Goal: Information Seeking & Learning: Learn about a topic

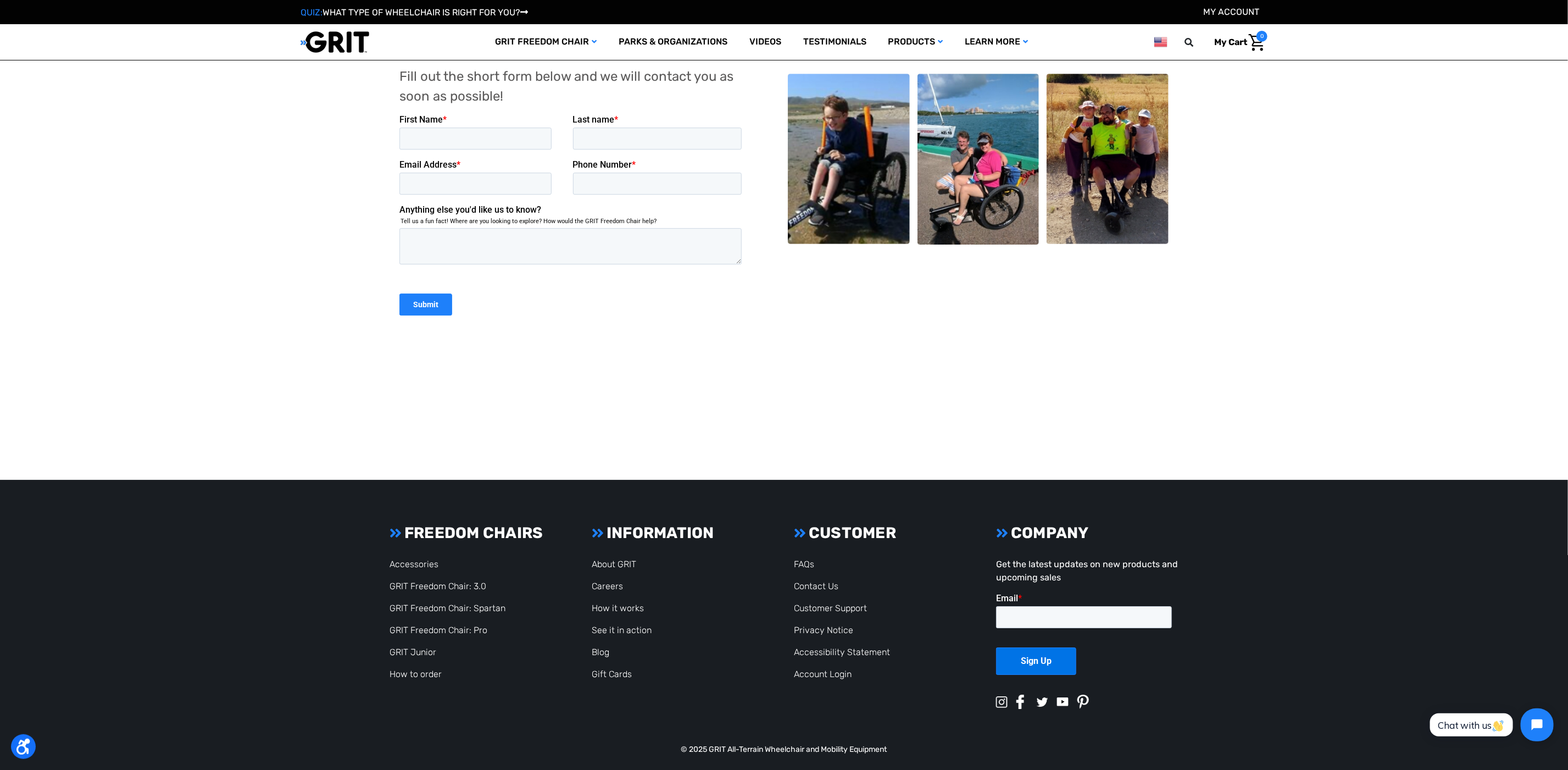
scroll to position [2383, 0]
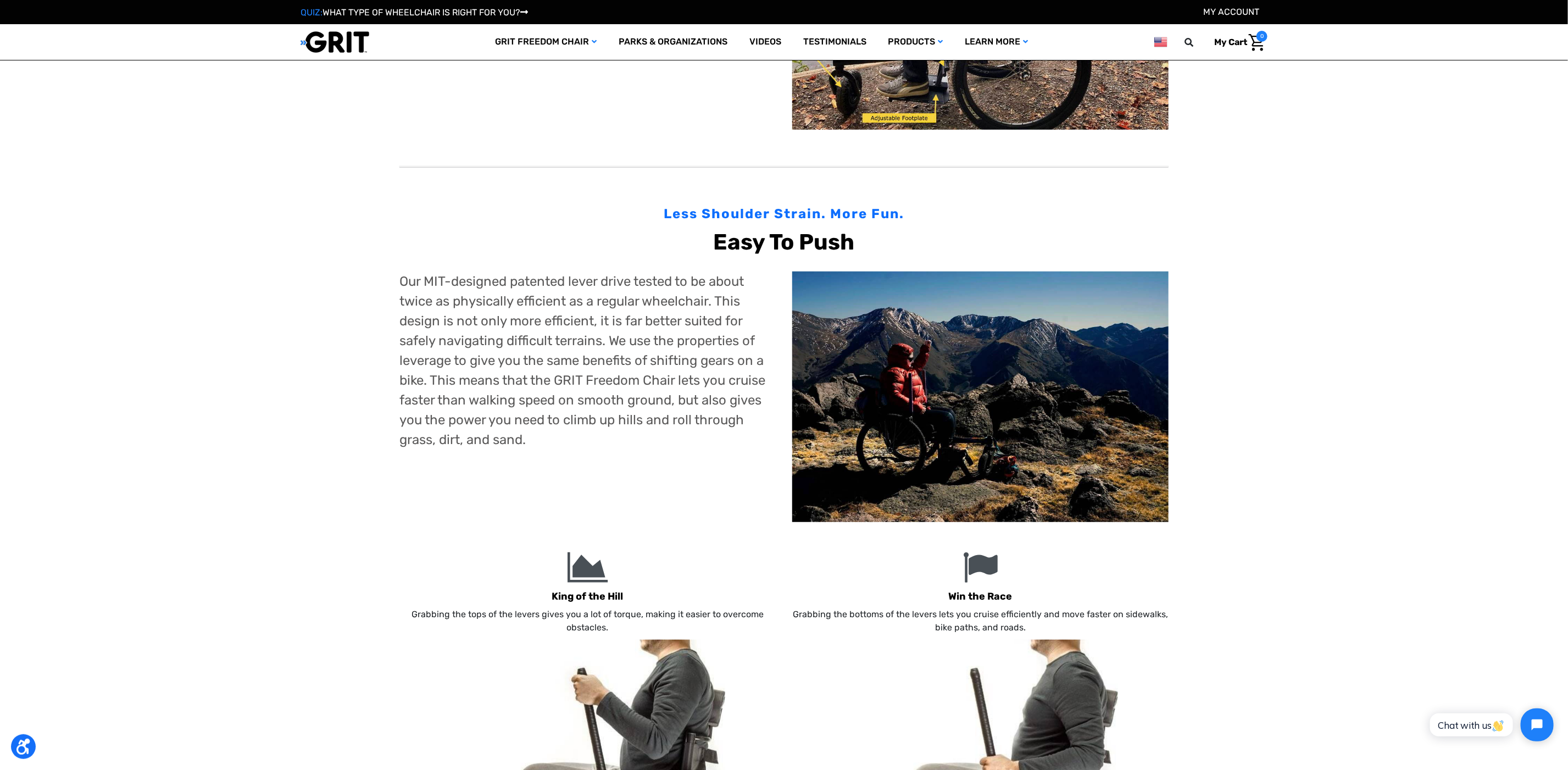
scroll to position [412, 0]
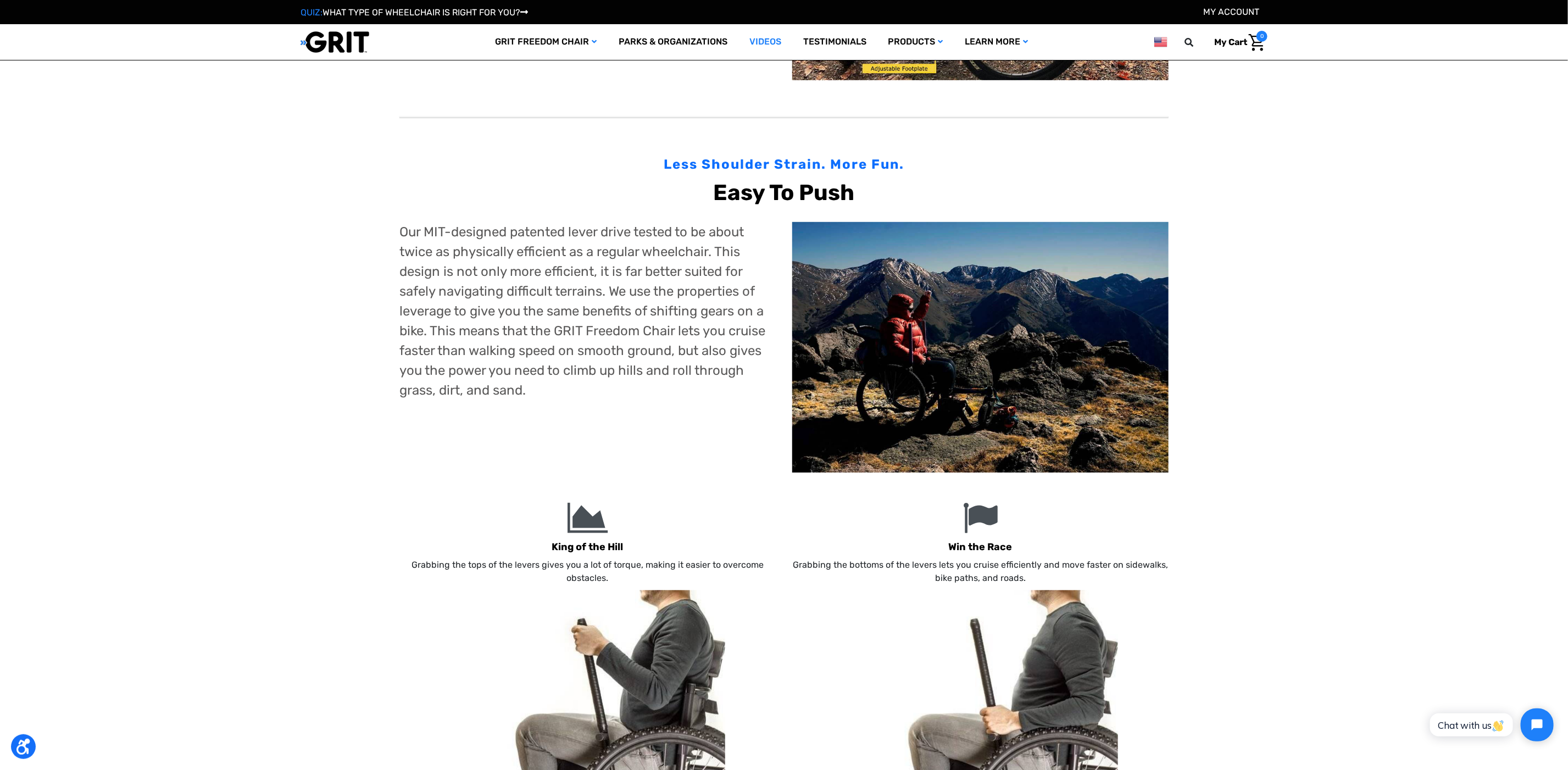
click at [764, 51] on link "Videos" at bounding box center [765, 42] width 54 height 36
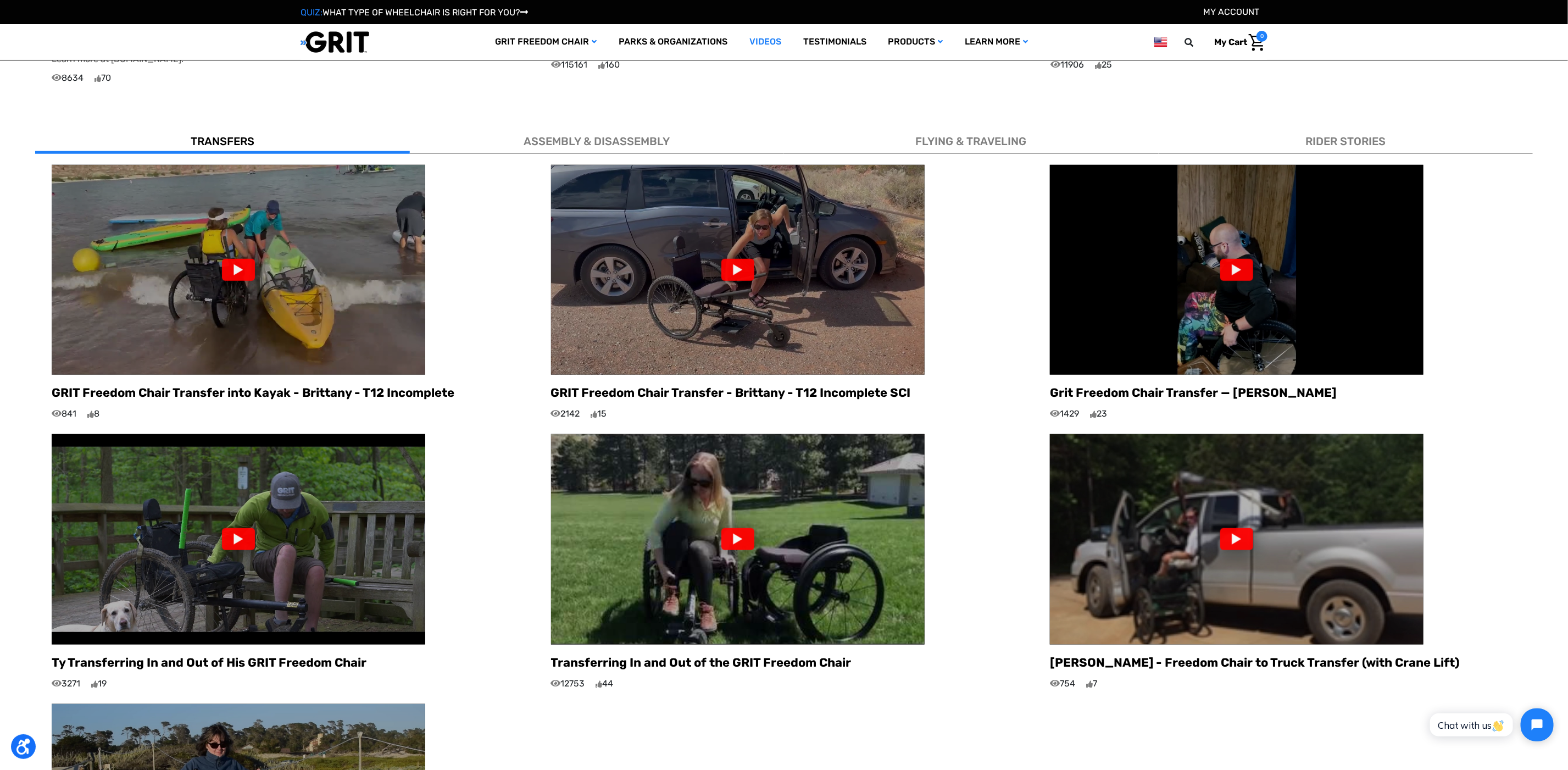
scroll to position [659, 0]
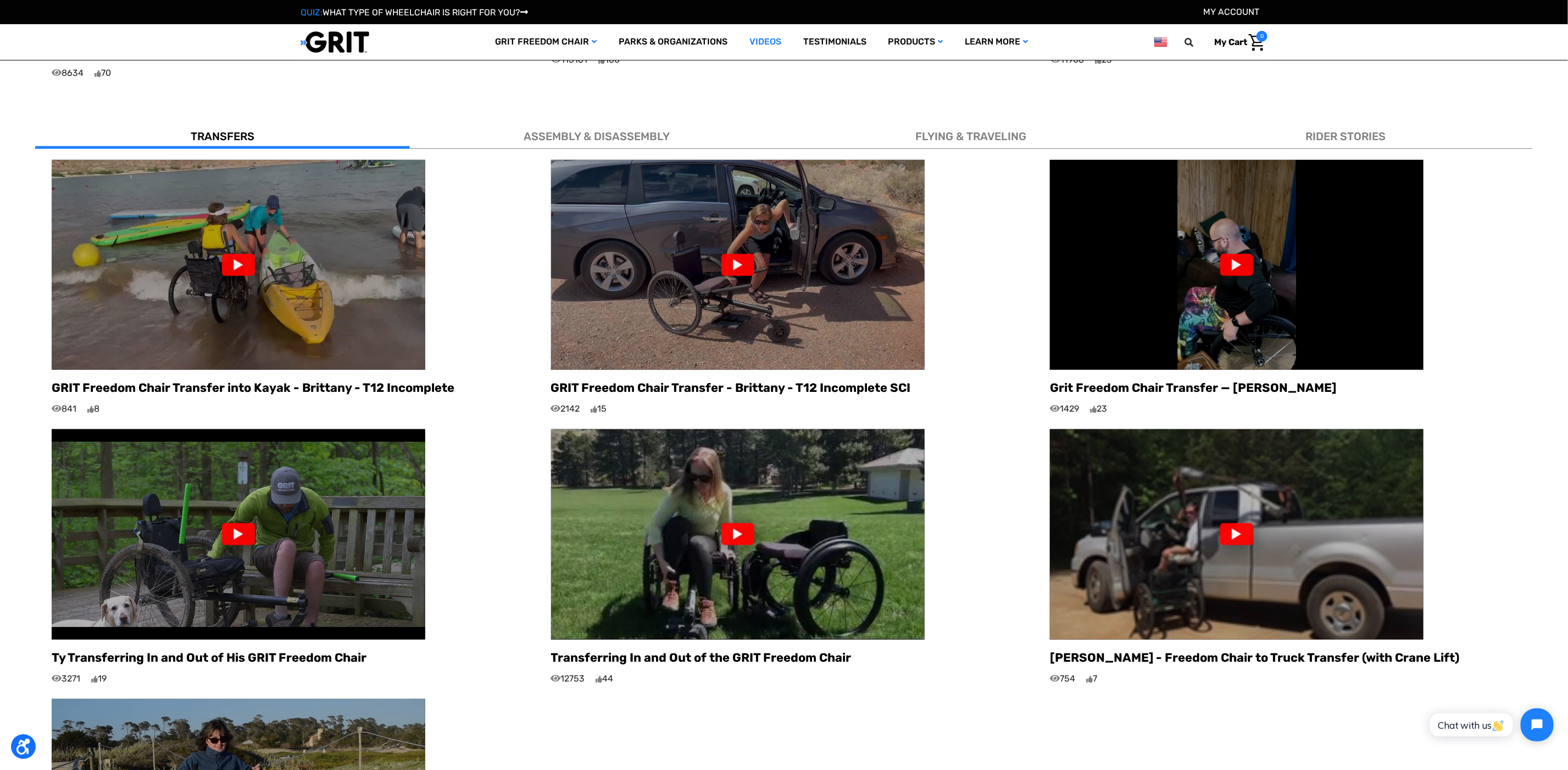
click at [732, 254] on div at bounding box center [737, 265] width 33 height 22
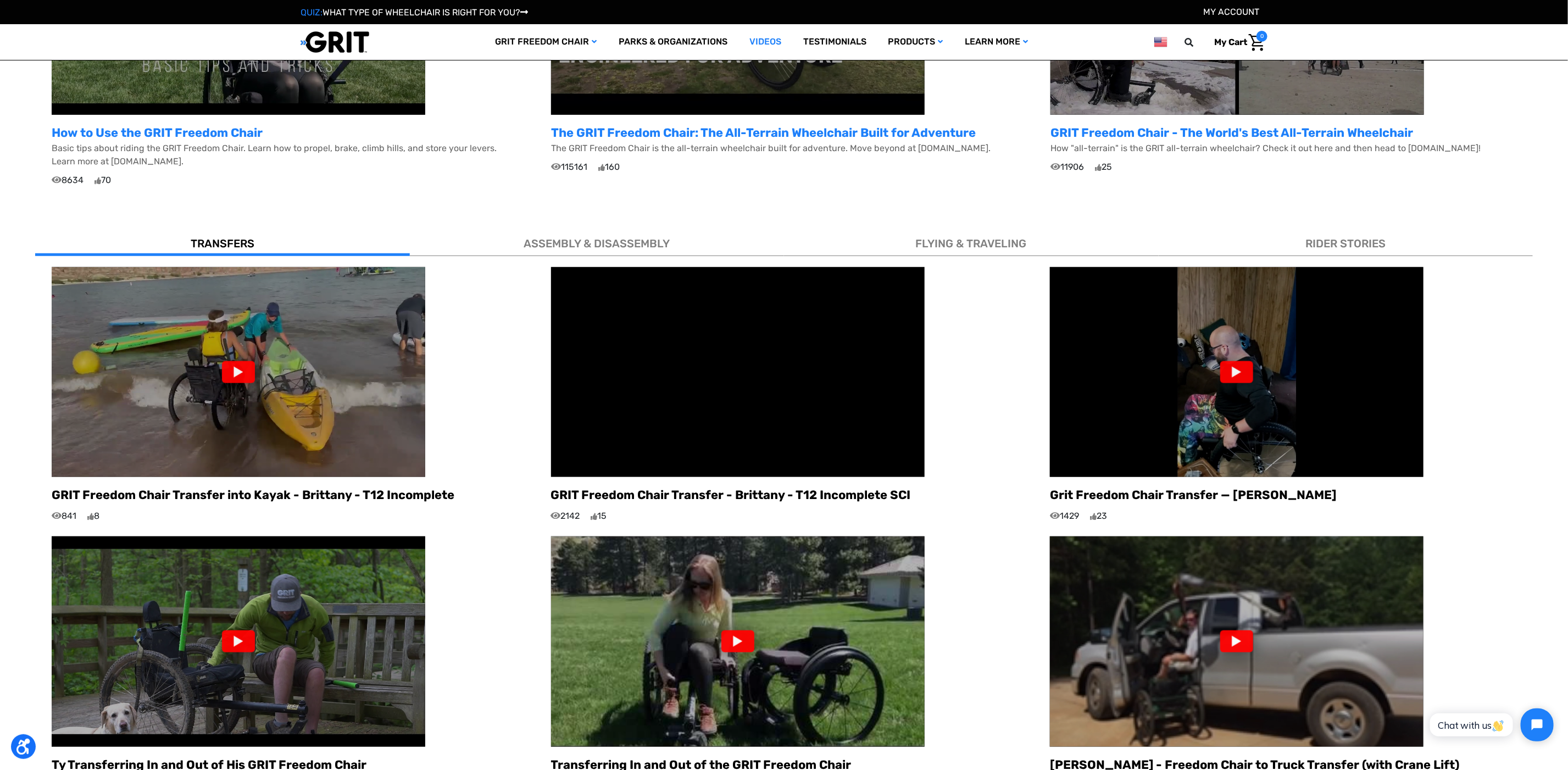
scroll to position [495, 0]
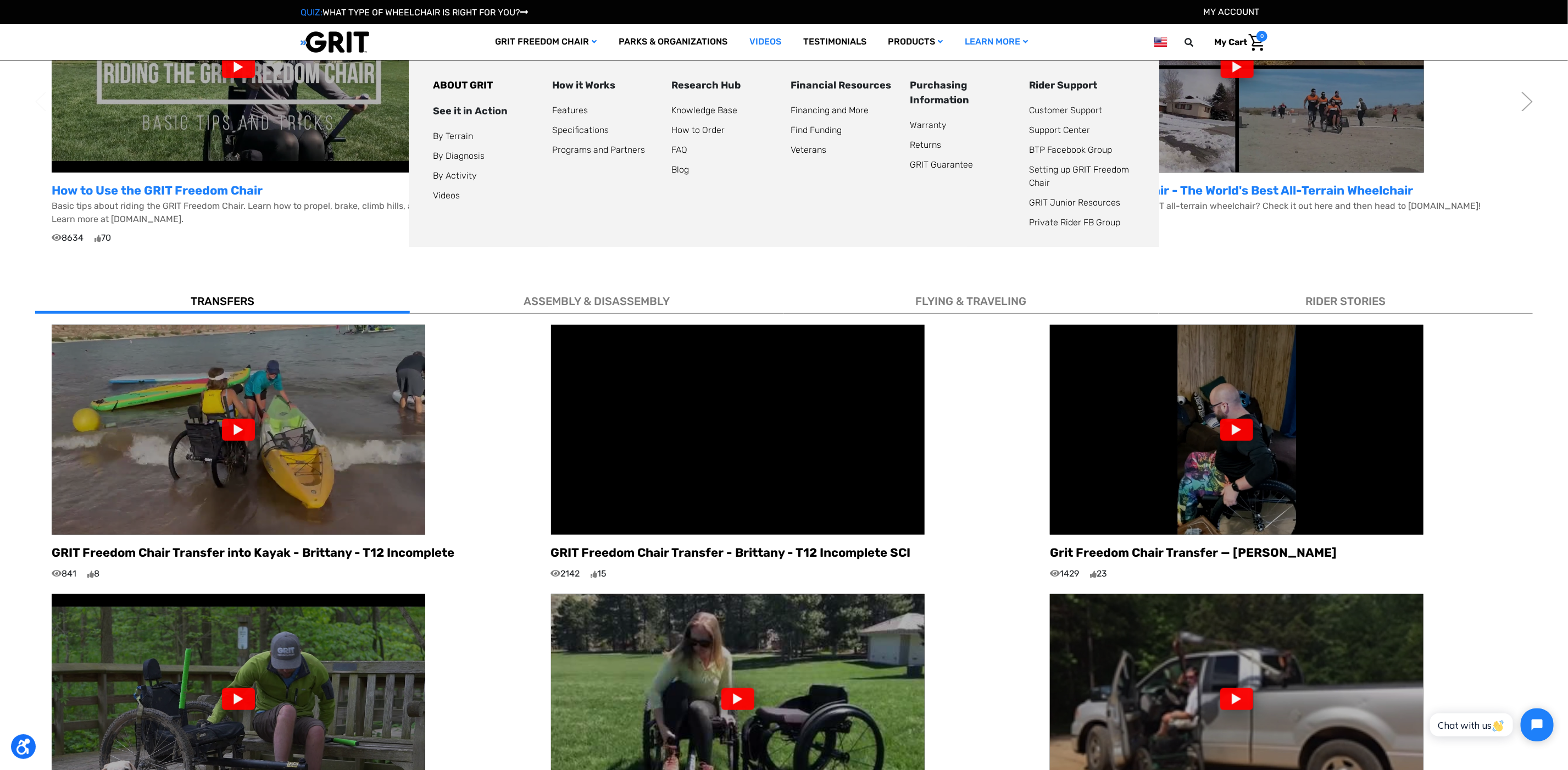
click at [1006, 44] on link "Learn More" at bounding box center [997, 42] width 85 height 36
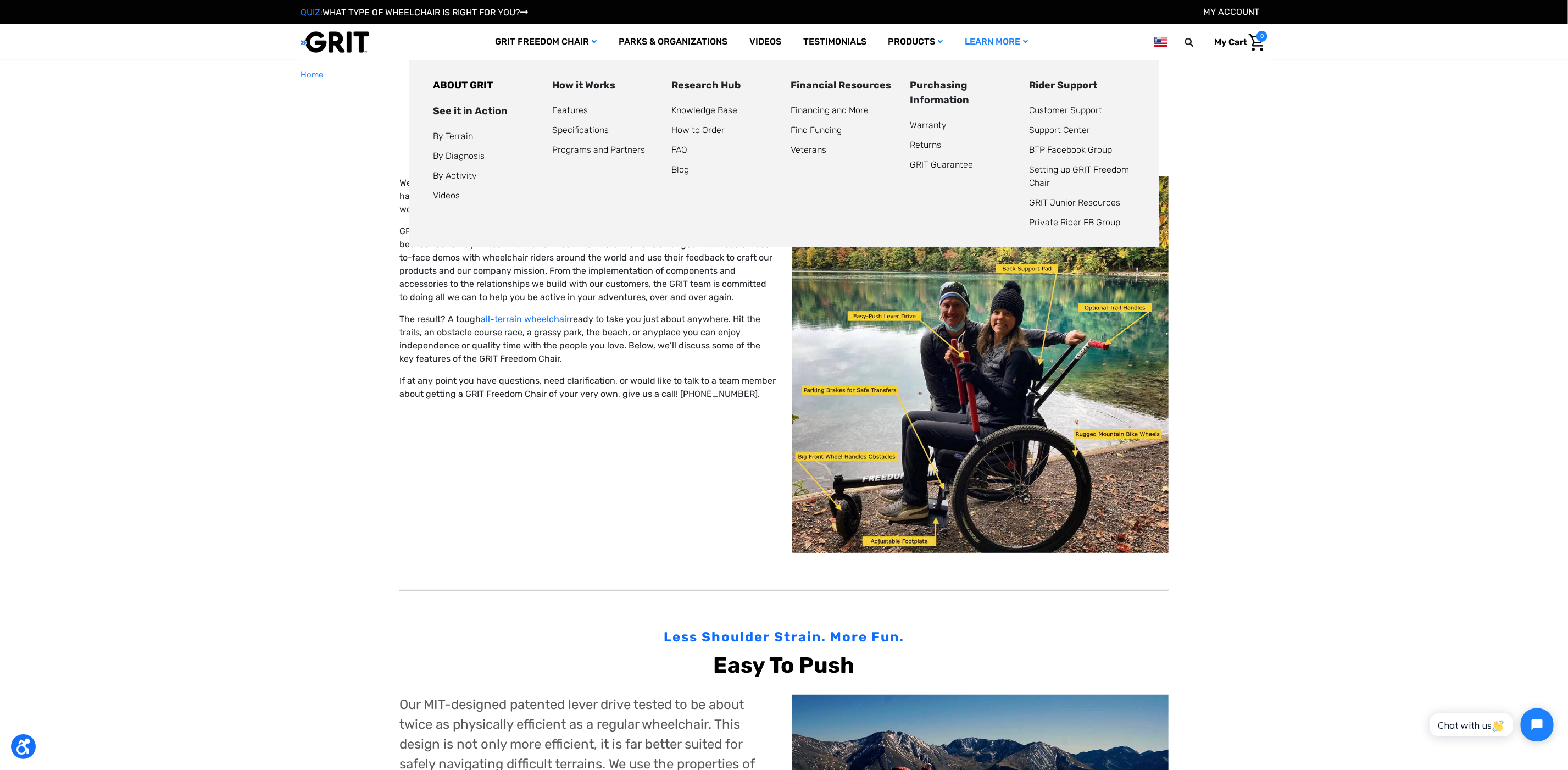
click at [442, 188] on ul "By Terrain By Diagnosis By Activity Videos" at bounding box center [486, 166] width 106 height 73
click at [443, 193] on link "Videos" at bounding box center [446, 195] width 27 height 10
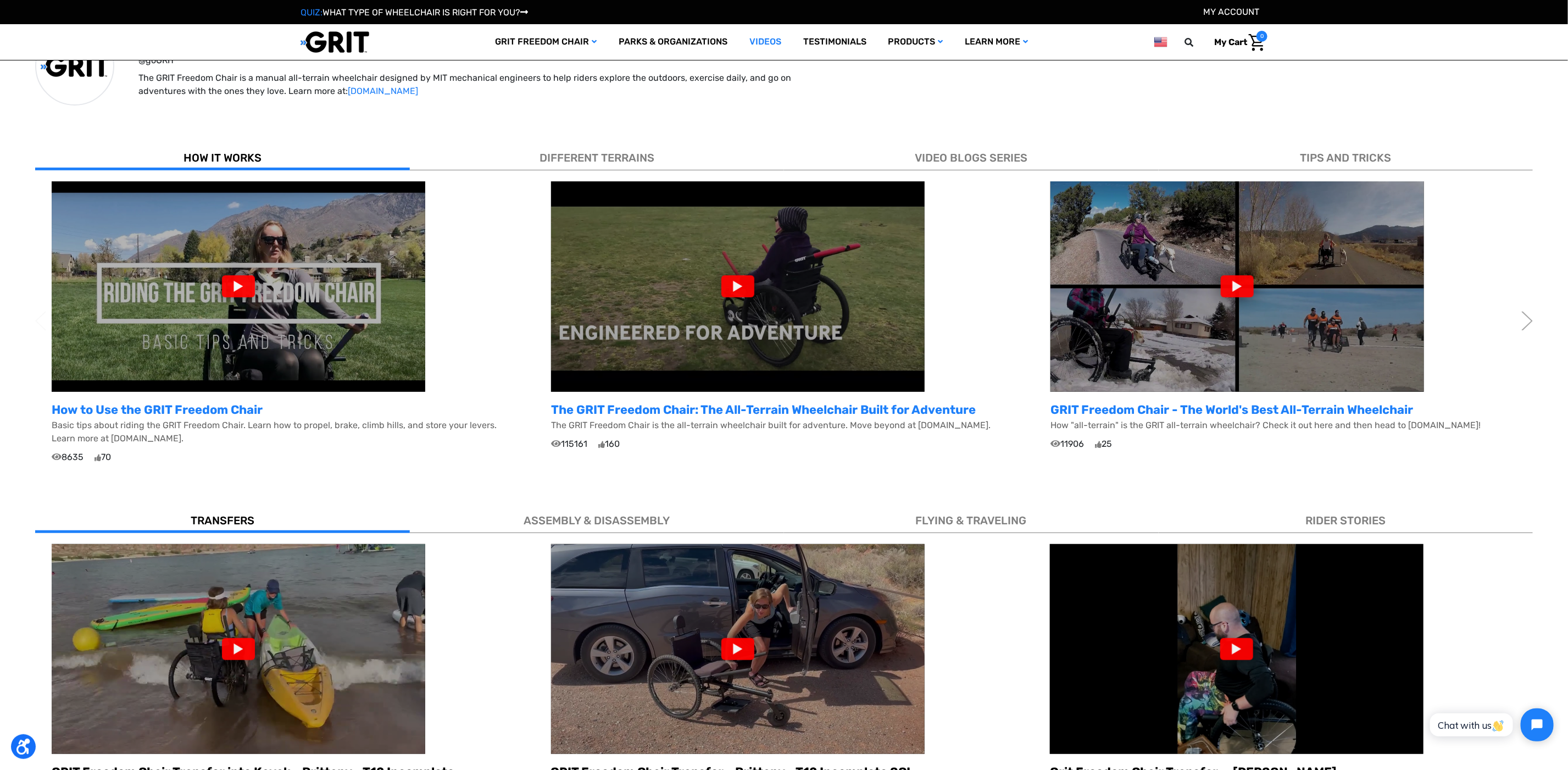
scroll to position [247, 0]
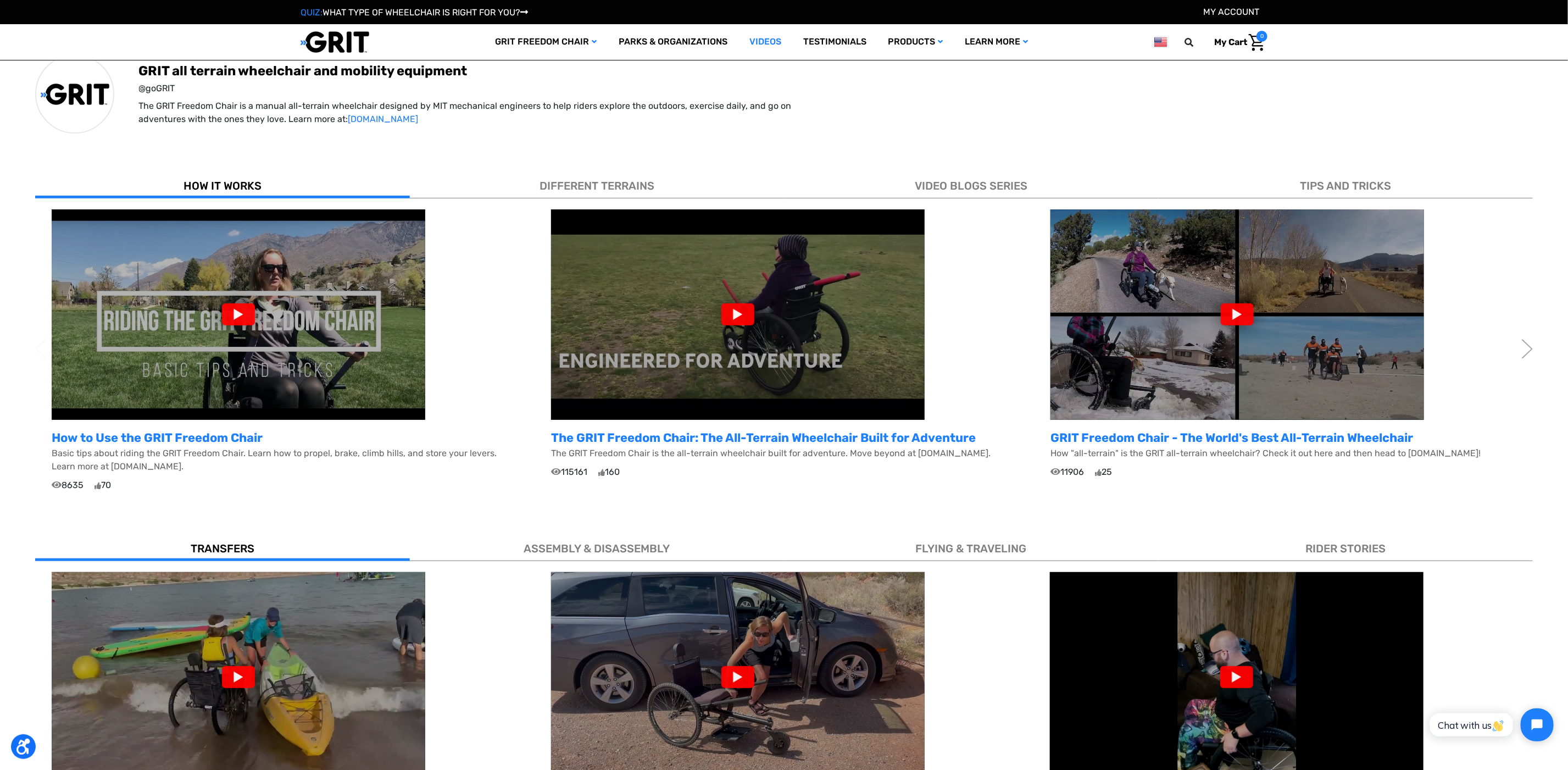
drag, startPoint x: 82, startPoint y: 147, endPoint x: 114, endPoint y: 135, distance: 34.2
click at [84, 147] on div "GRIT all terrain wheelchair and mobility equipment @goGRIT The GRIT Freedom Cha…" at bounding box center [784, 94] width 1568 height 150
